Goal: Browse casually: Explore the website without a specific task or goal

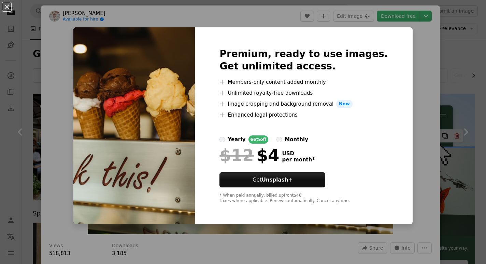
scroll to position [7020, 0]
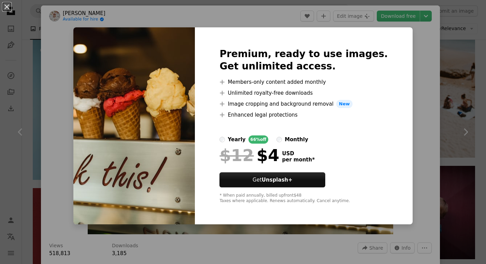
click at [400, 66] on div "An X shape Premium, ready to use images. Get unlimited access. A plus sign Memb…" at bounding box center [243, 132] width 486 height 264
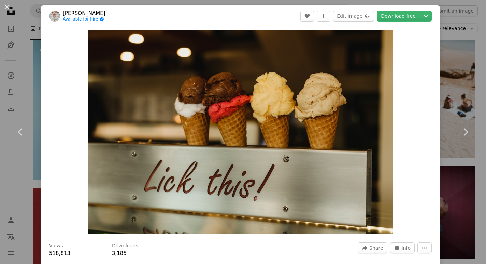
click at [25, 66] on div "An X shape Chevron left Chevron right [PERSON_NAME] Available for hire A checkm…" at bounding box center [243, 132] width 486 height 264
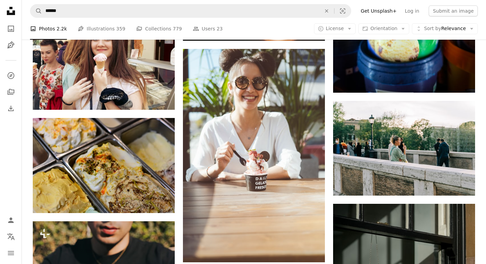
scroll to position [14227, 0]
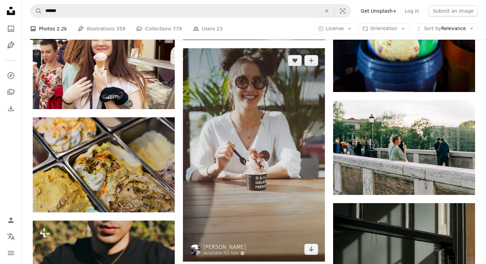
click at [317, 51] on img at bounding box center [254, 154] width 142 height 213
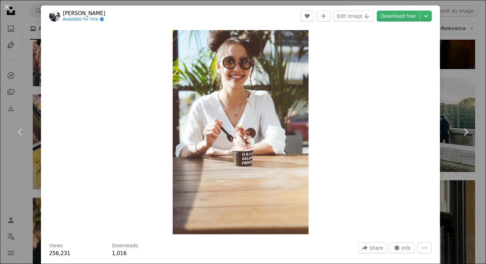
click at [459, 20] on div "An X shape Chevron left Chevron right [PERSON_NAME] Available for hire A checkm…" at bounding box center [243, 132] width 486 height 264
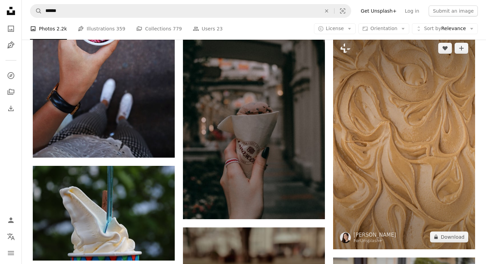
scroll to position [18029, 0]
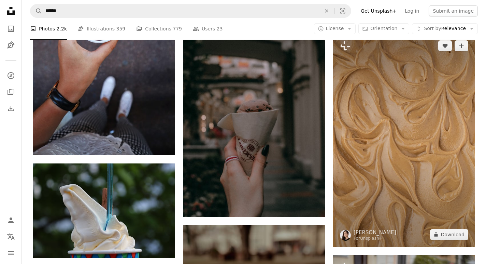
click at [414, 118] on img at bounding box center [404, 139] width 142 height 213
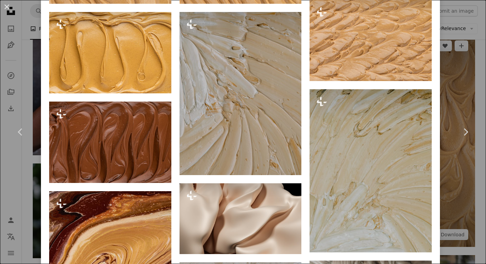
scroll to position [661, 0]
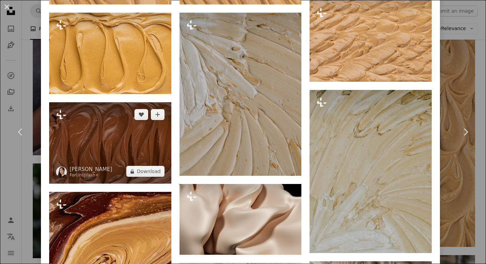
click at [153, 147] on img at bounding box center [110, 142] width 122 height 81
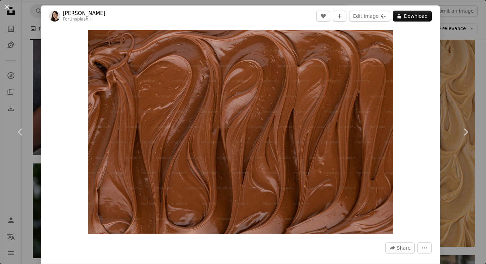
click at [462, 98] on div "An X shape Chevron left Chevron right [PERSON_NAME] For Unsplash+ A heart A plu…" at bounding box center [243, 132] width 486 height 264
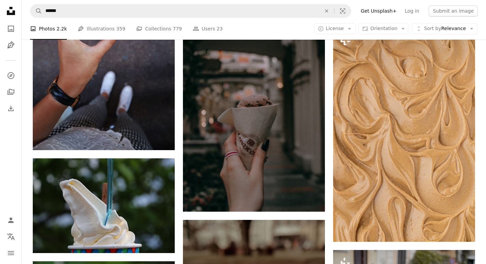
scroll to position [18036, 0]
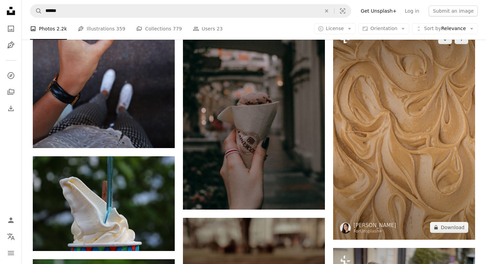
click at [399, 158] on img at bounding box center [404, 132] width 142 height 213
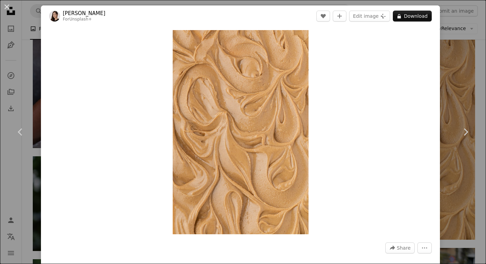
click at [451, 80] on div "An X shape Chevron left Chevron right [PERSON_NAME] For Unsplash+ A heart A plu…" at bounding box center [243, 132] width 486 height 264
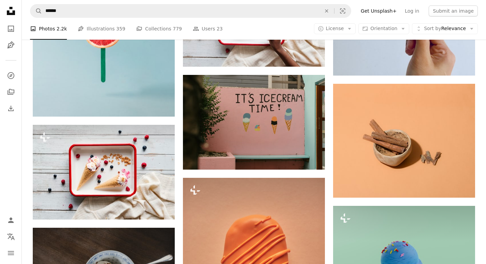
scroll to position [19124, 0]
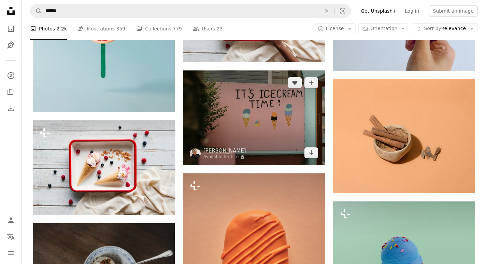
click at [273, 122] on img at bounding box center [254, 117] width 142 height 95
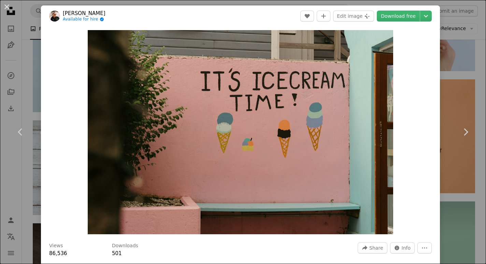
click at [454, 59] on div "An X shape Chevron left Chevron right [PERSON_NAME] Available for hire A checkm…" at bounding box center [243, 132] width 486 height 264
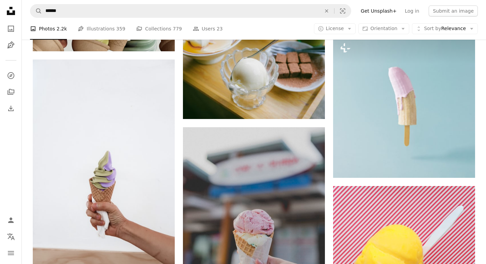
scroll to position [23646, 0]
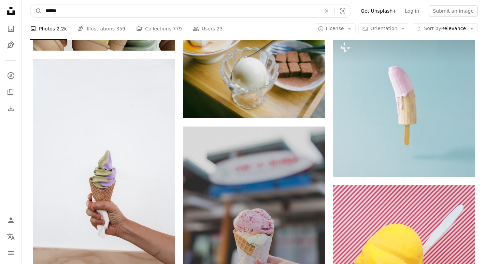
click at [170, 8] on input "******" at bounding box center [180, 10] width 277 height 13
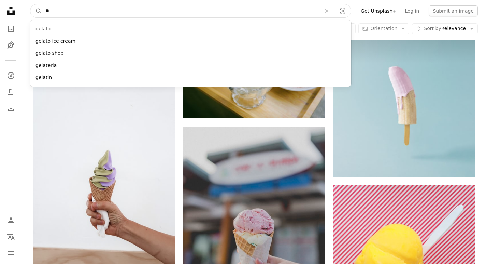
type input "*"
type input "******"
click button "A magnifying glass" at bounding box center [36, 10] width 12 height 13
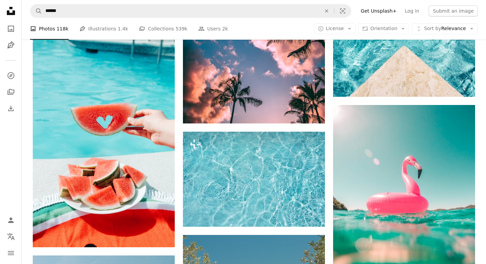
scroll to position [999, 0]
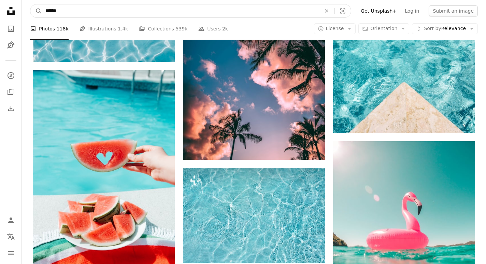
click at [98, 10] on input "******" at bounding box center [180, 10] width 277 height 13
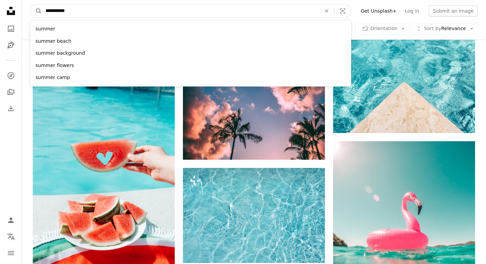
type input "**********"
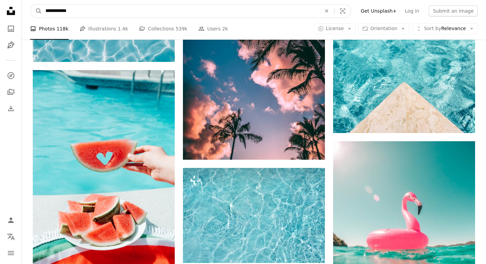
click button "A magnifying glass" at bounding box center [36, 10] width 12 height 13
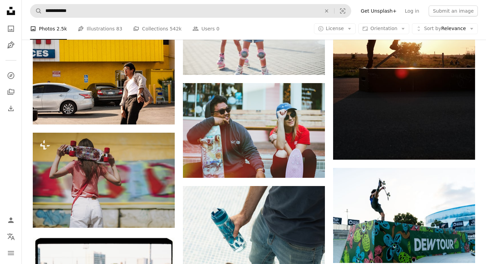
scroll to position [3086, 0]
